Goal: Task Accomplishment & Management: Use online tool/utility

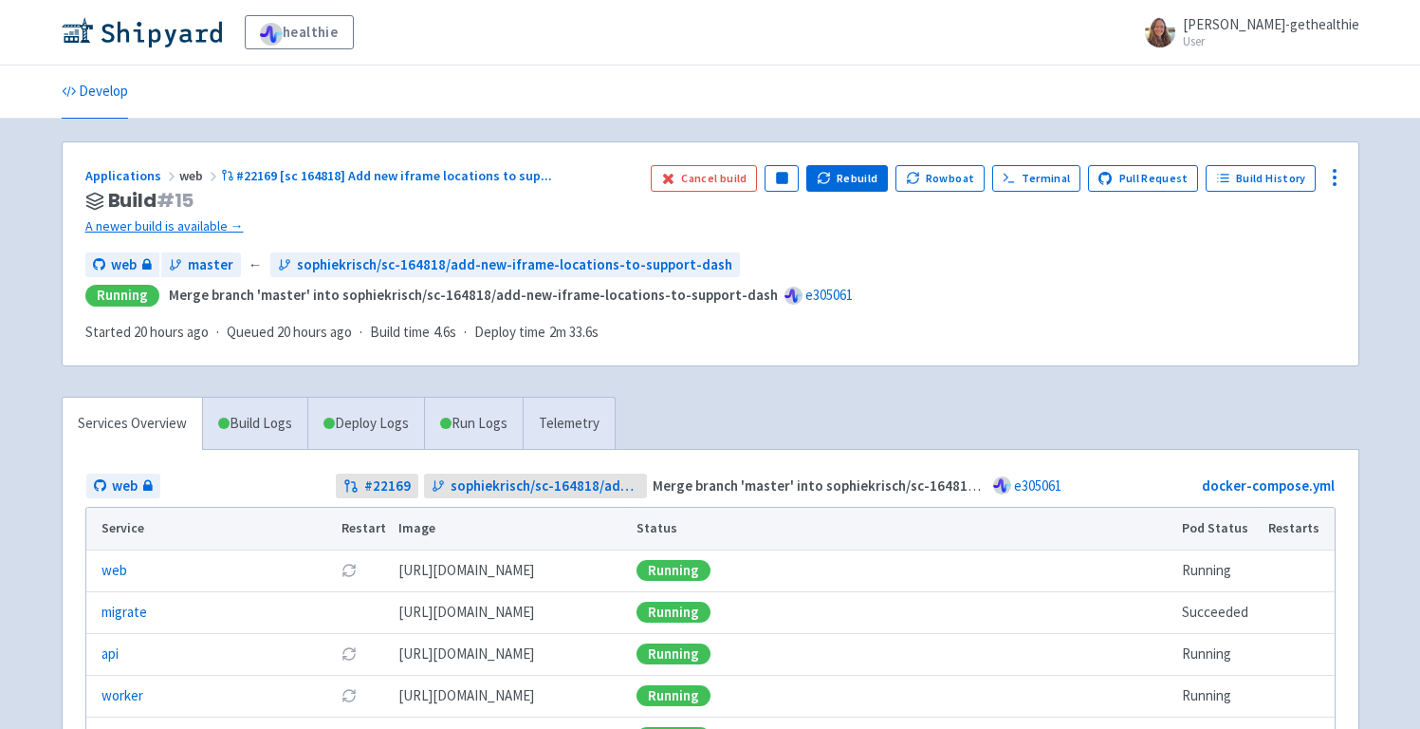
click at [209, 229] on link "A newer build is available →" at bounding box center [360, 226] width 550 height 22
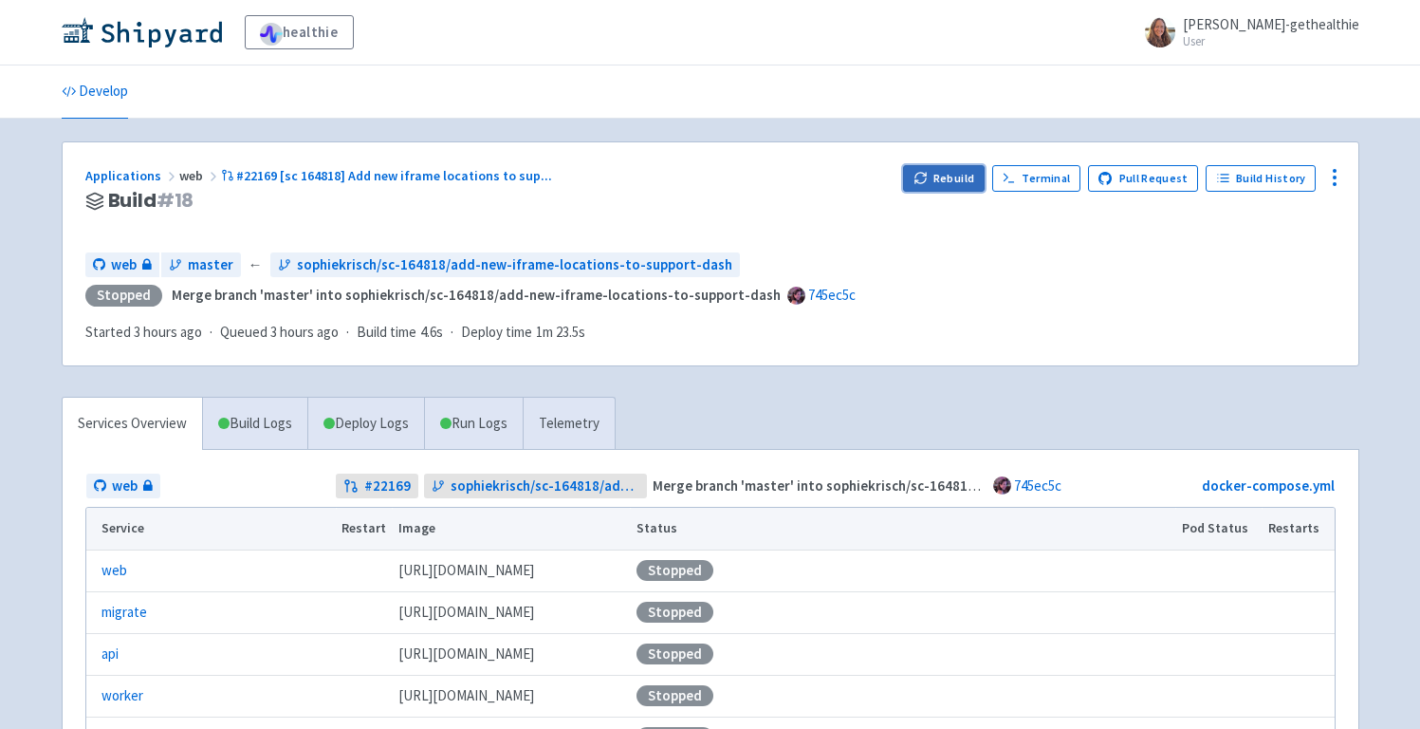
click at [946, 176] on button "Rebuild" at bounding box center [944, 178] width 82 height 27
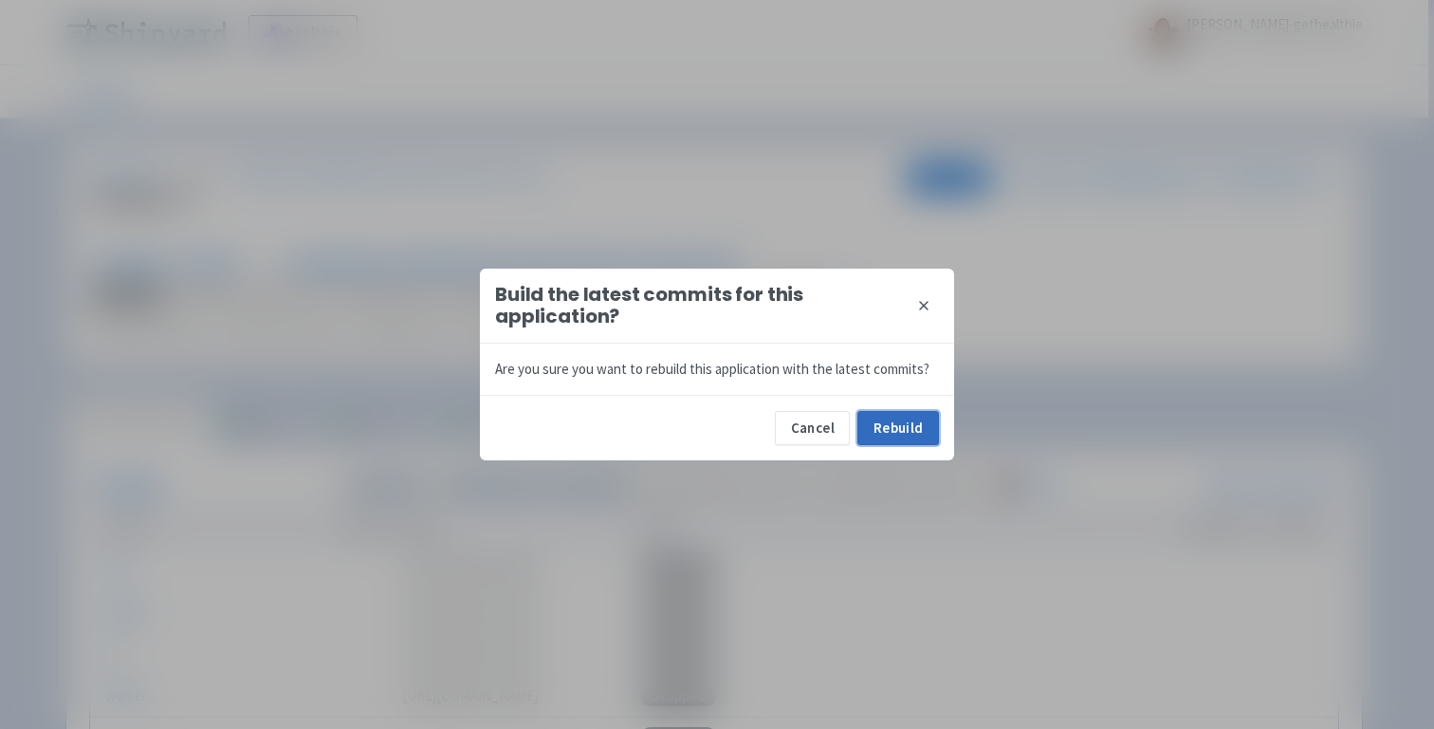
click at [876, 429] on button "Rebuild" at bounding box center [899, 428] width 82 height 34
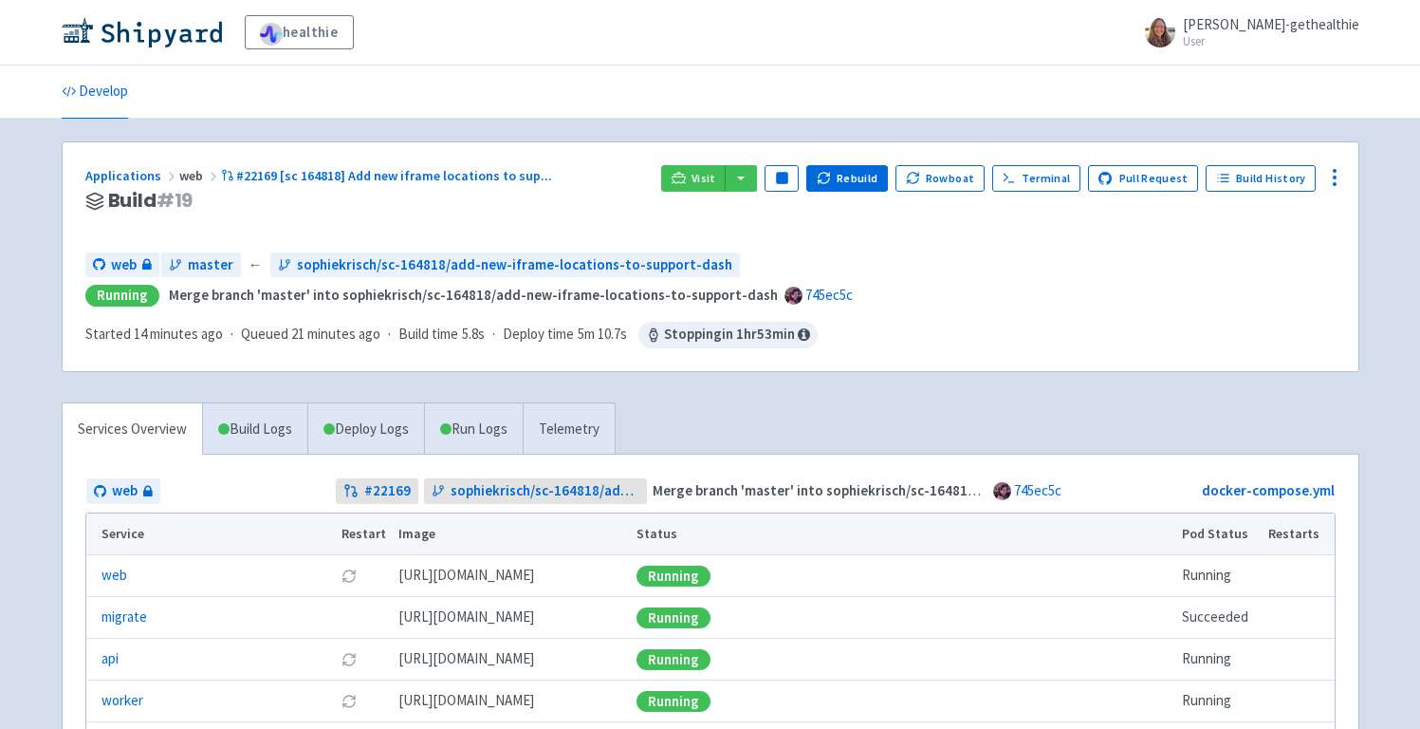
click at [622, 148] on div "Applications web #22169 [sc 164818] Add new iframe locations to sup ... Build #…" at bounding box center [711, 256] width 1296 height 229
click at [686, 183] on icon at bounding box center [679, 178] width 14 height 14
